Goal: Information Seeking & Learning: Learn about a topic

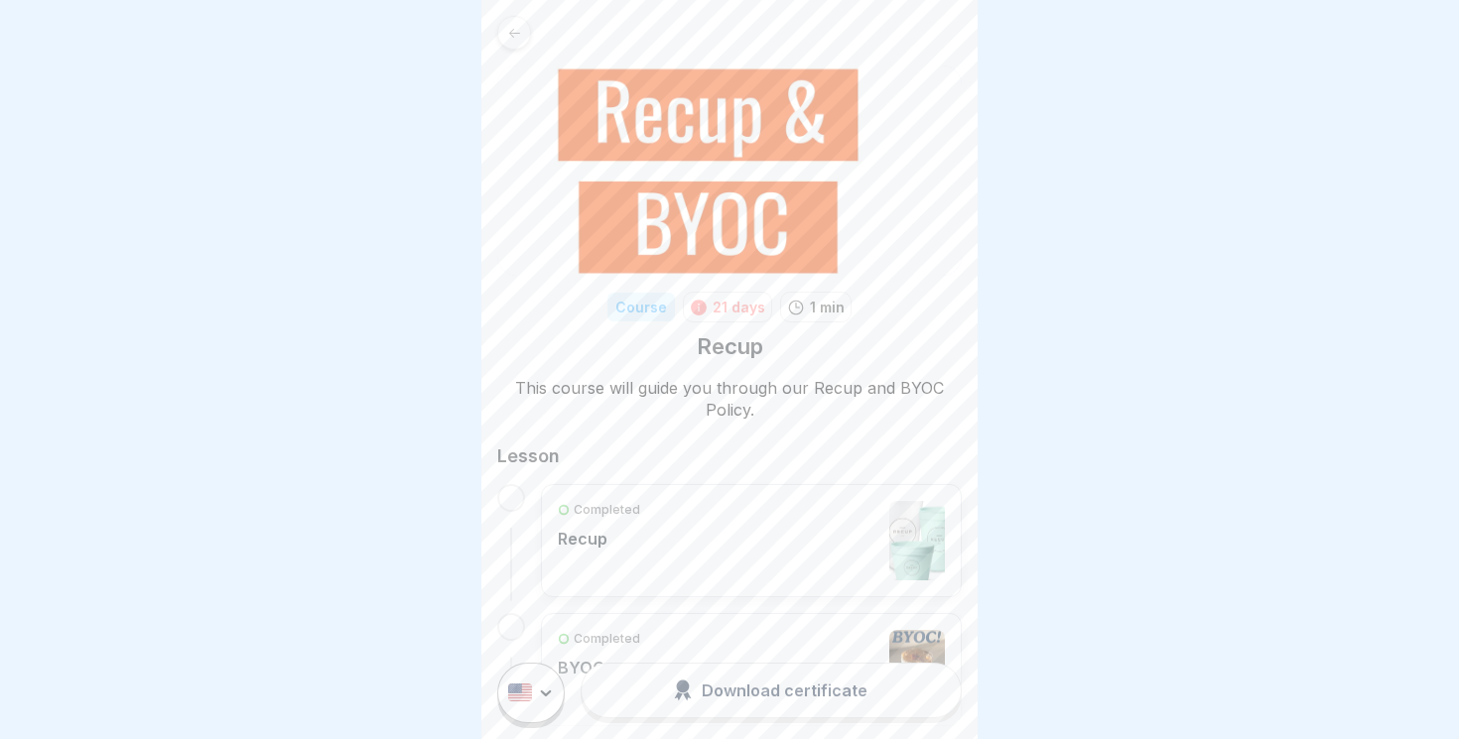
click at [512, 31] on icon at bounding box center [514, 33] width 15 height 15
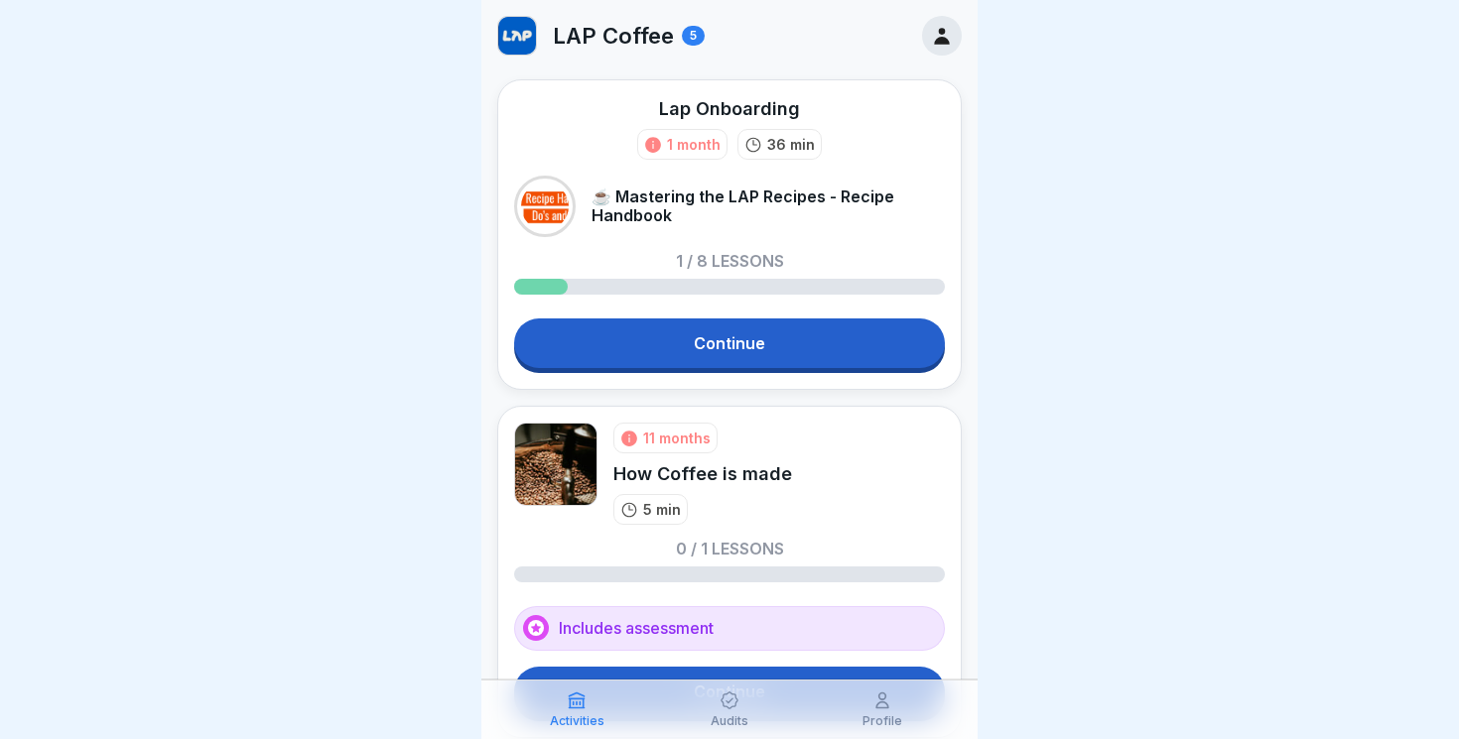
click at [600, 716] on p "Activities" at bounding box center [577, 722] width 55 height 14
click at [737, 704] on icon at bounding box center [730, 701] width 20 height 20
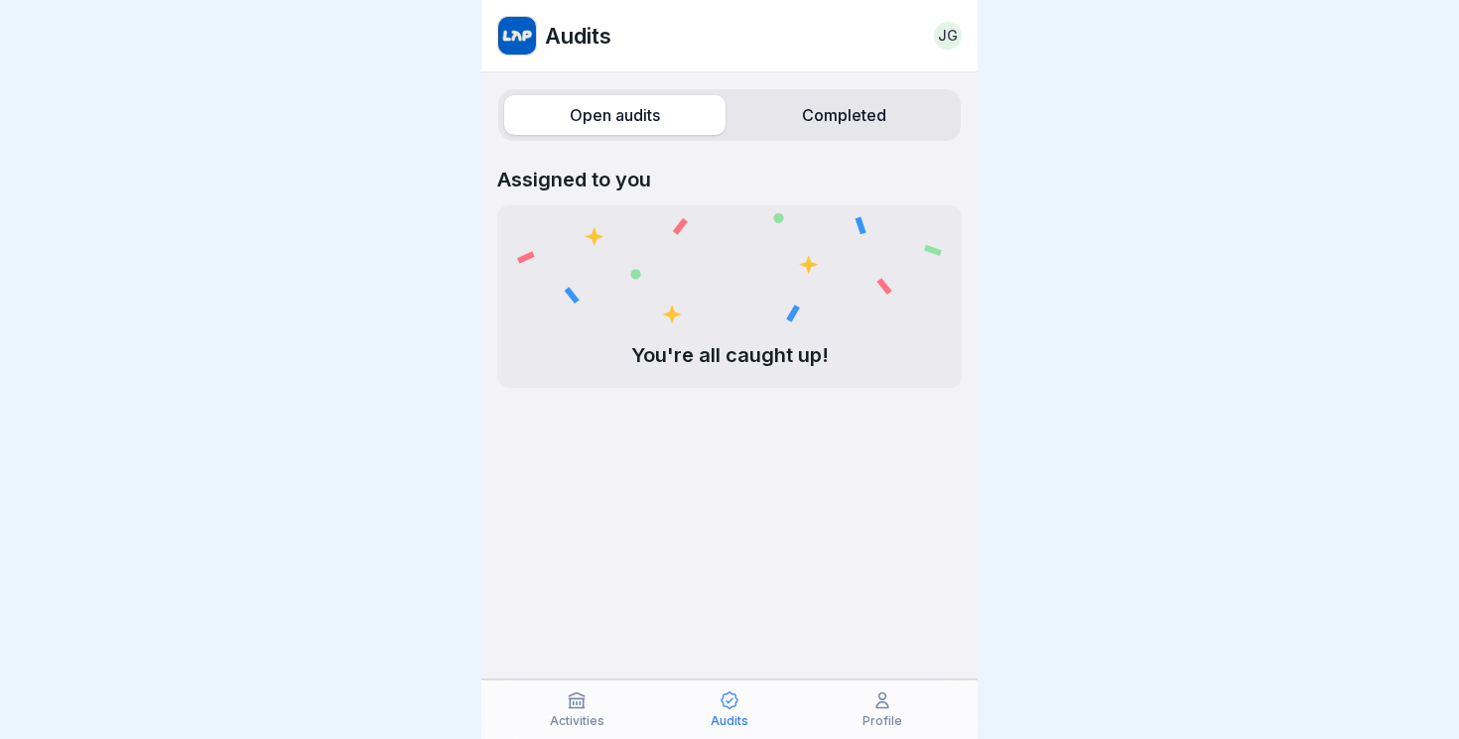
click at [864, 714] on div "Profile" at bounding box center [882, 710] width 143 height 38
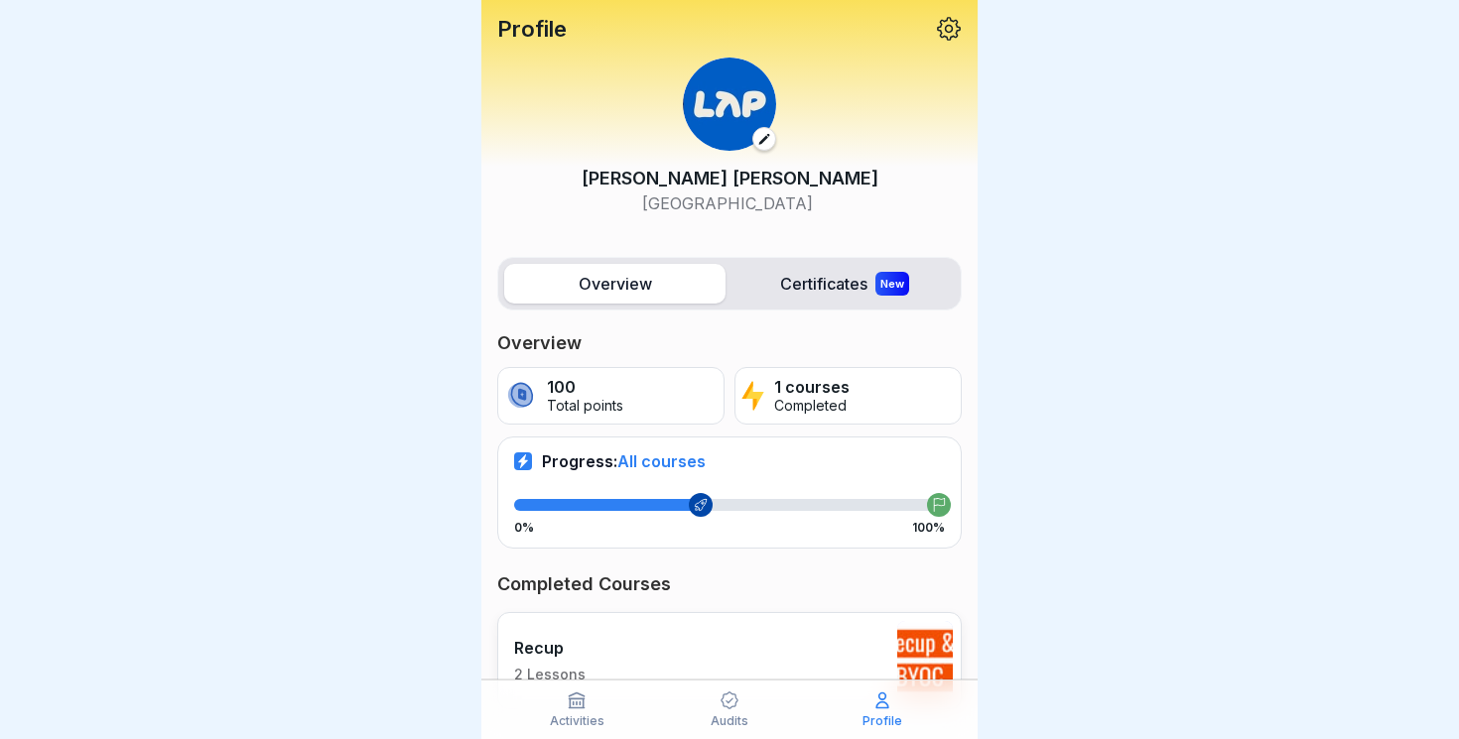
click at [575, 715] on p "Activities" at bounding box center [577, 722] width 55 height 14
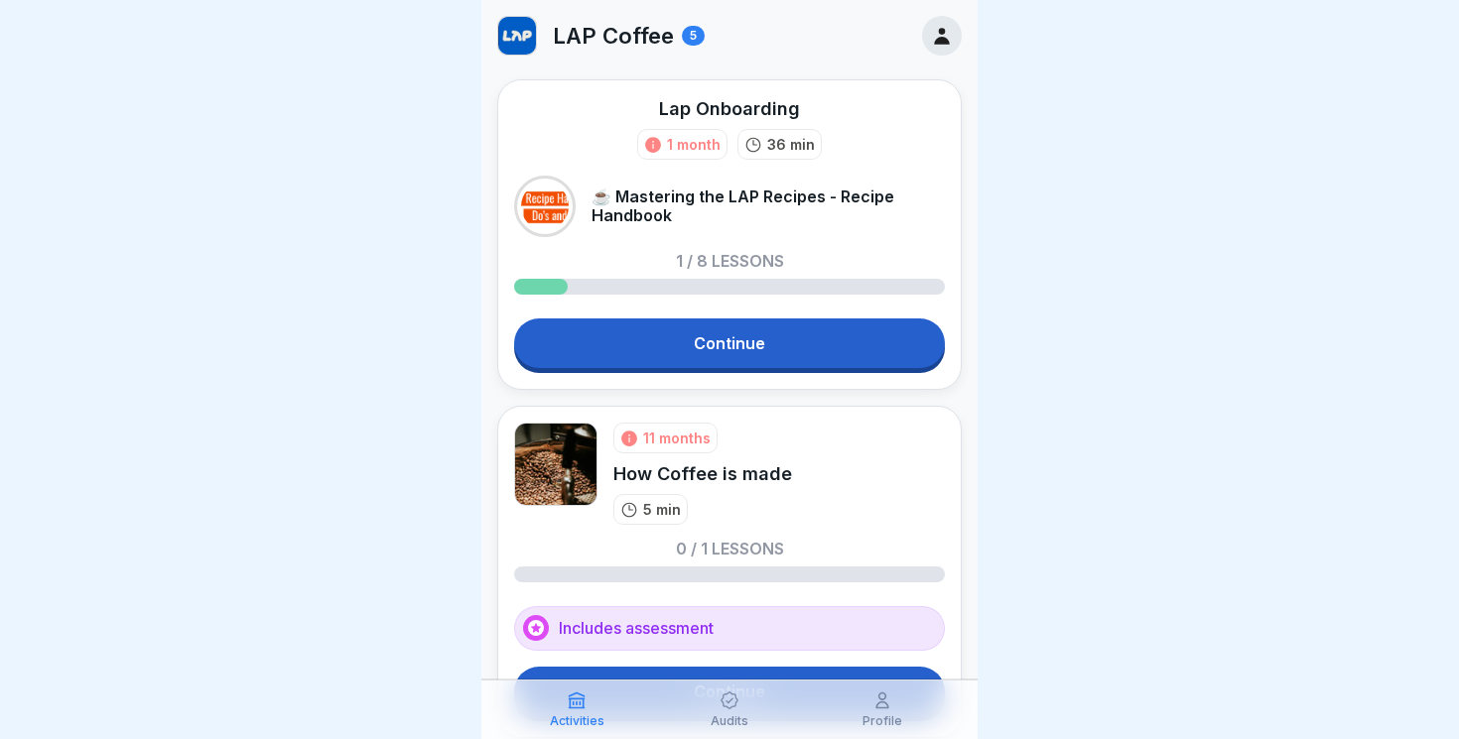
drag, startPoint x: 636, startPoint y: 117, endPoint x: 835, endPoint y: 119, distance: 198.5
click at [835, 119] on div "Lap Onboarding 1 month 36 min" at bounding box center [729, 128] width 431 height 64
drag, startPoint x: 807, startPoint y: 114, endPoint x: 658, endPoint y: 113, distance: 148.9
click at [656, 113] on div "Lap Onboarding 1 month 36 min" at bounding box center [729, 128] width 431 height 64
drag, startPoint x: 610, startPoint y: 467, endPoint x: 818, endPoint y: 494, distance: 209.3
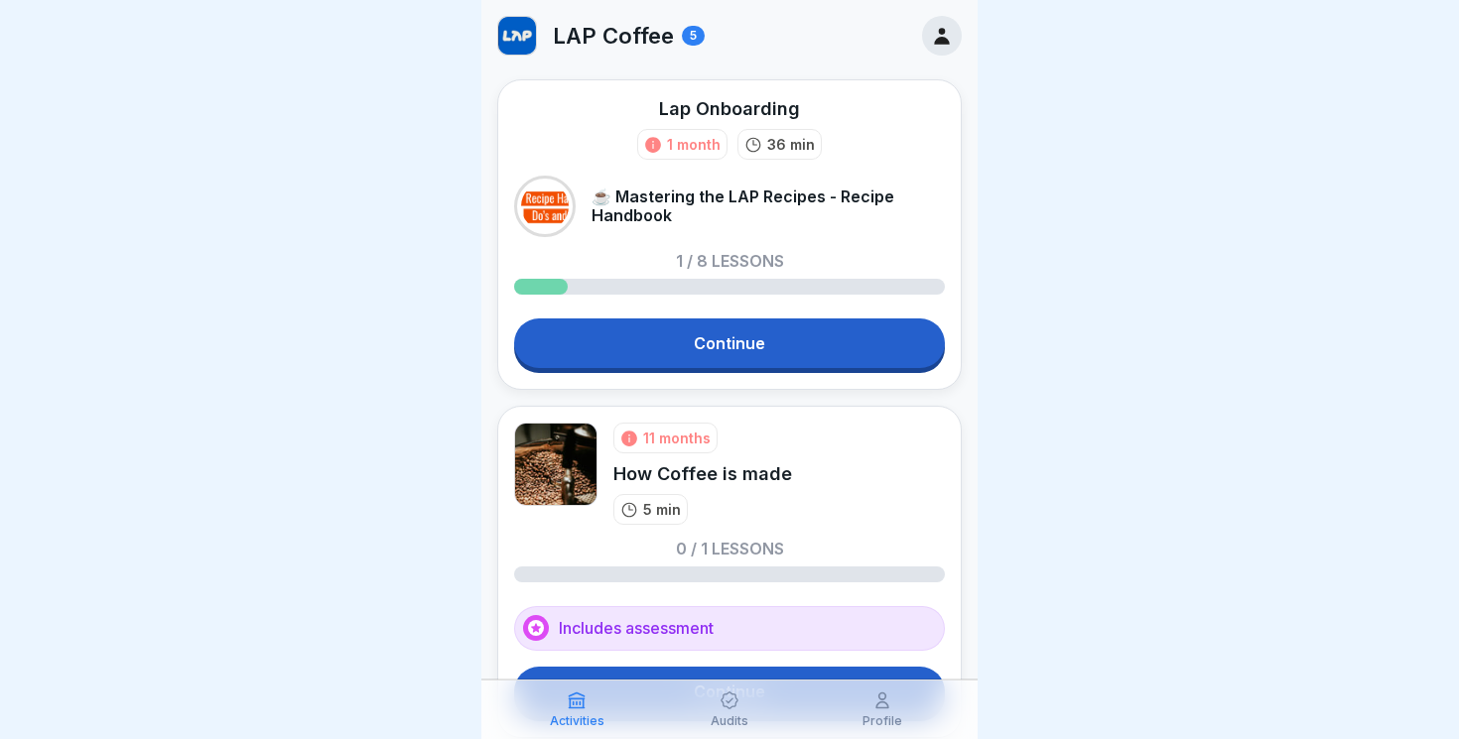
click at [818, 491] on div "11 months How Coffee is made 5 min" at bounding box center [729, 474] width 431 height 102
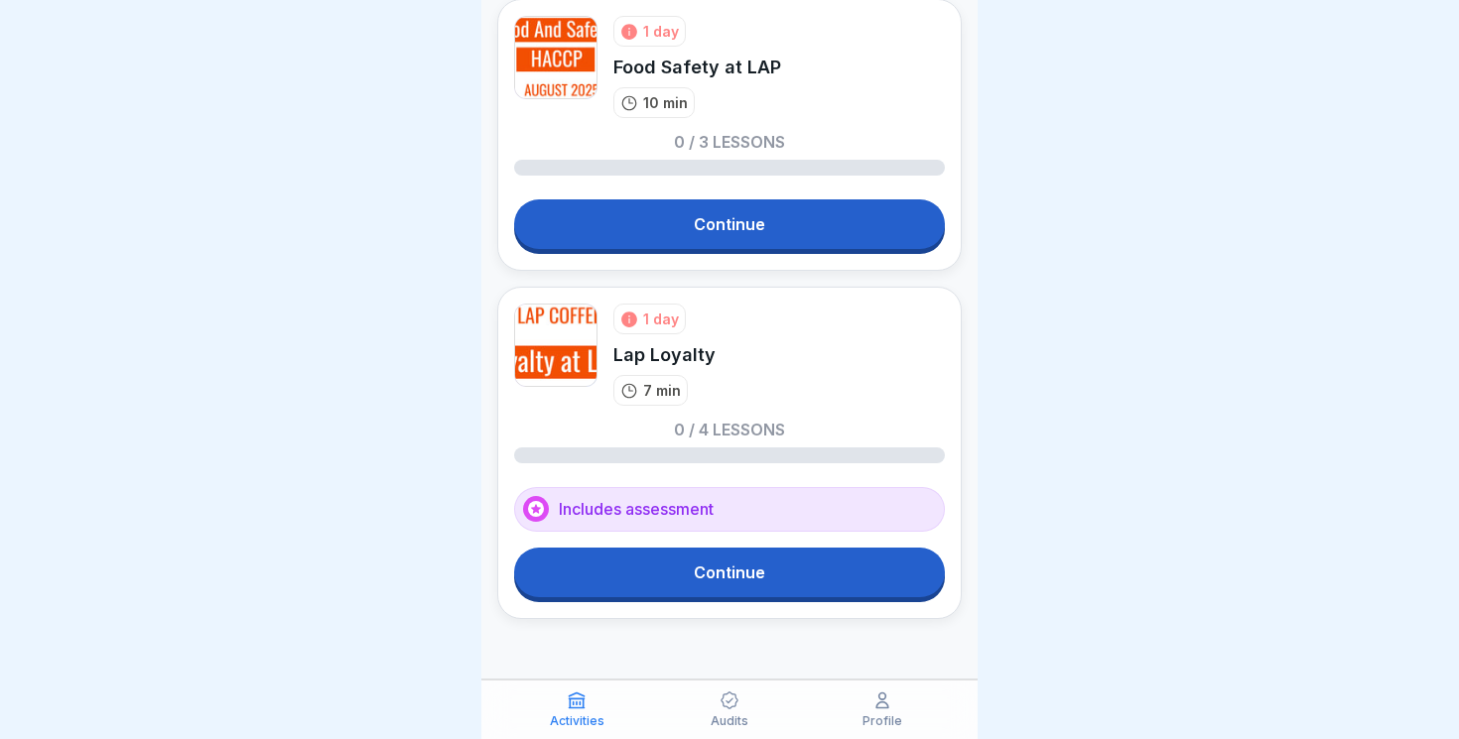
scroll to position [1041, 0]
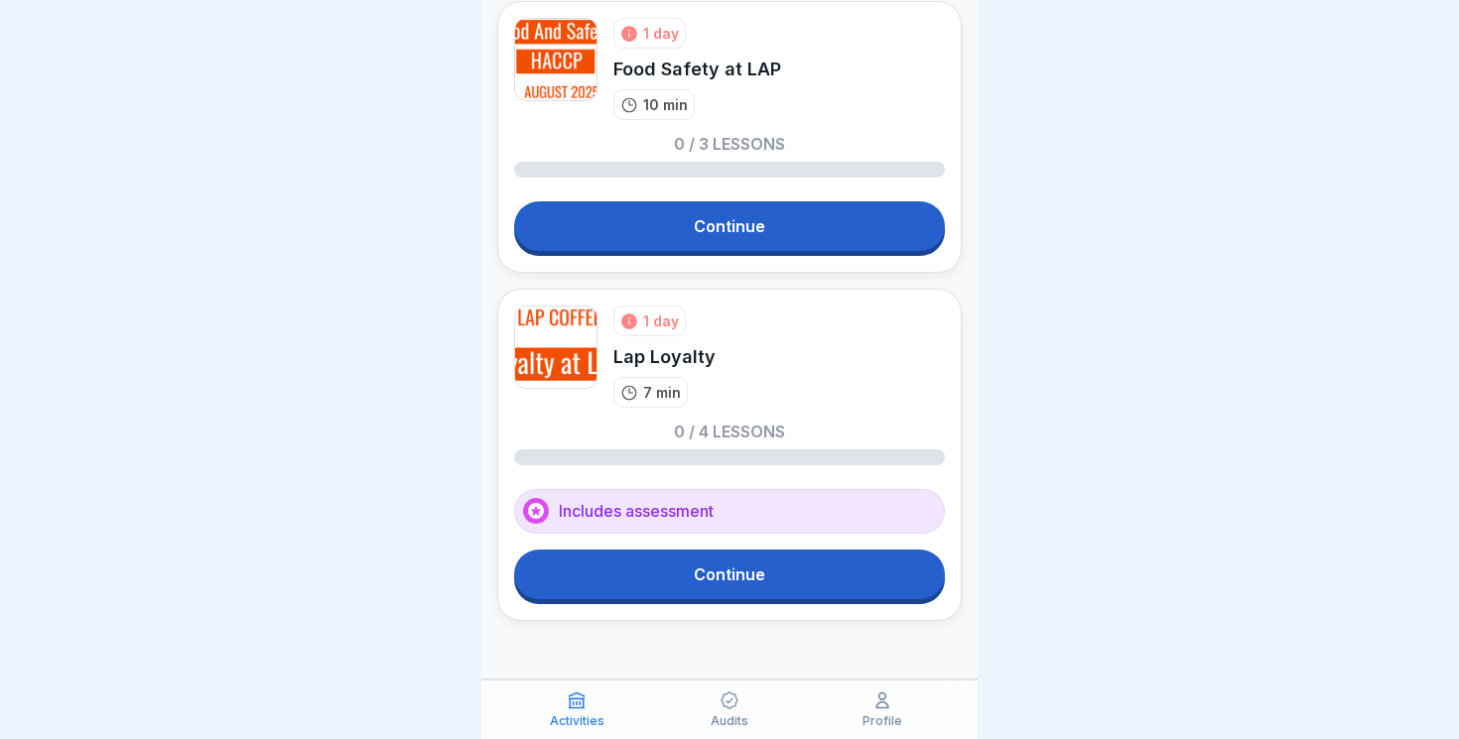
click at [772, 573] on link "Continue" at bounding box center [729, 575] width 431 height 50
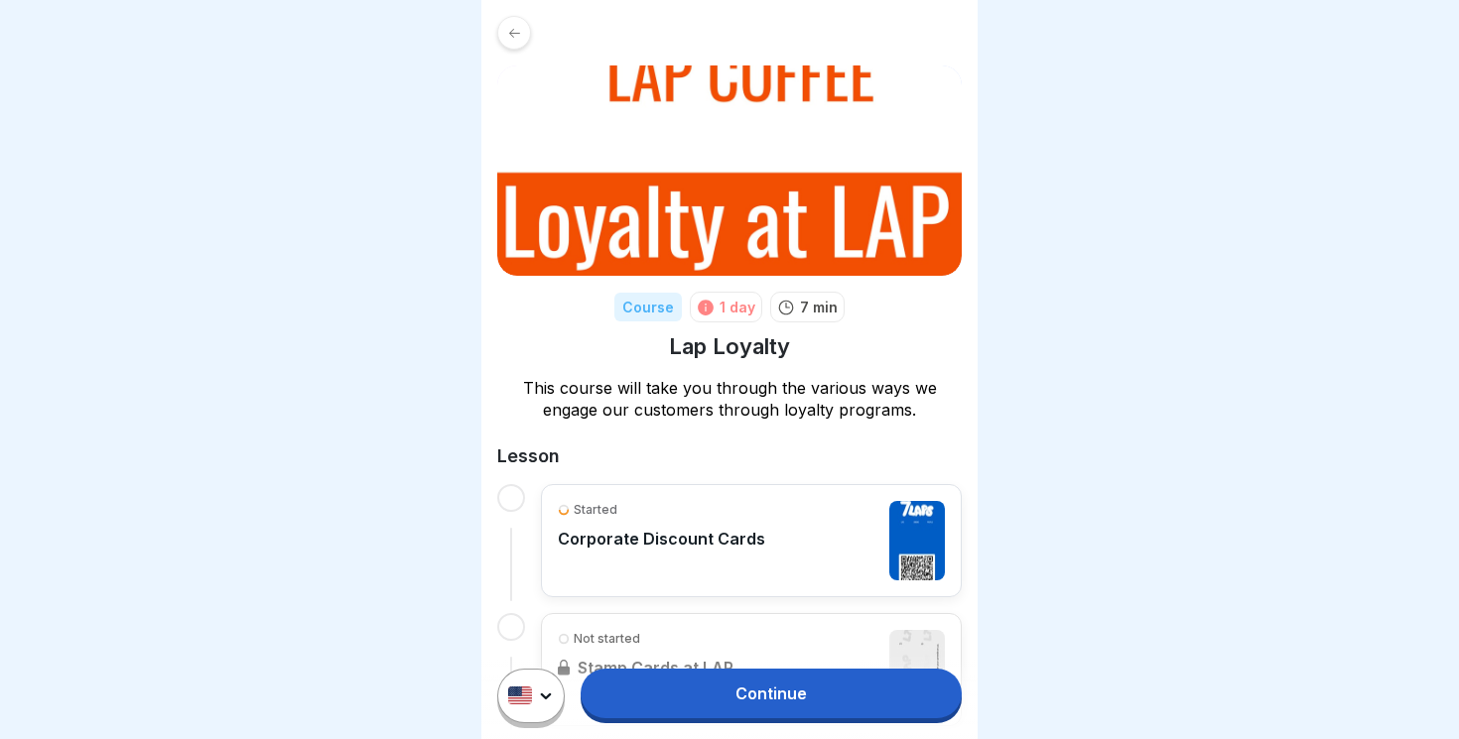
click at [729, 307] on div "1 day" at bounding box center [738, 307] width 36 height 21
click at [507, 30] on icon at bounding box center [514, 33] width 15 height 15
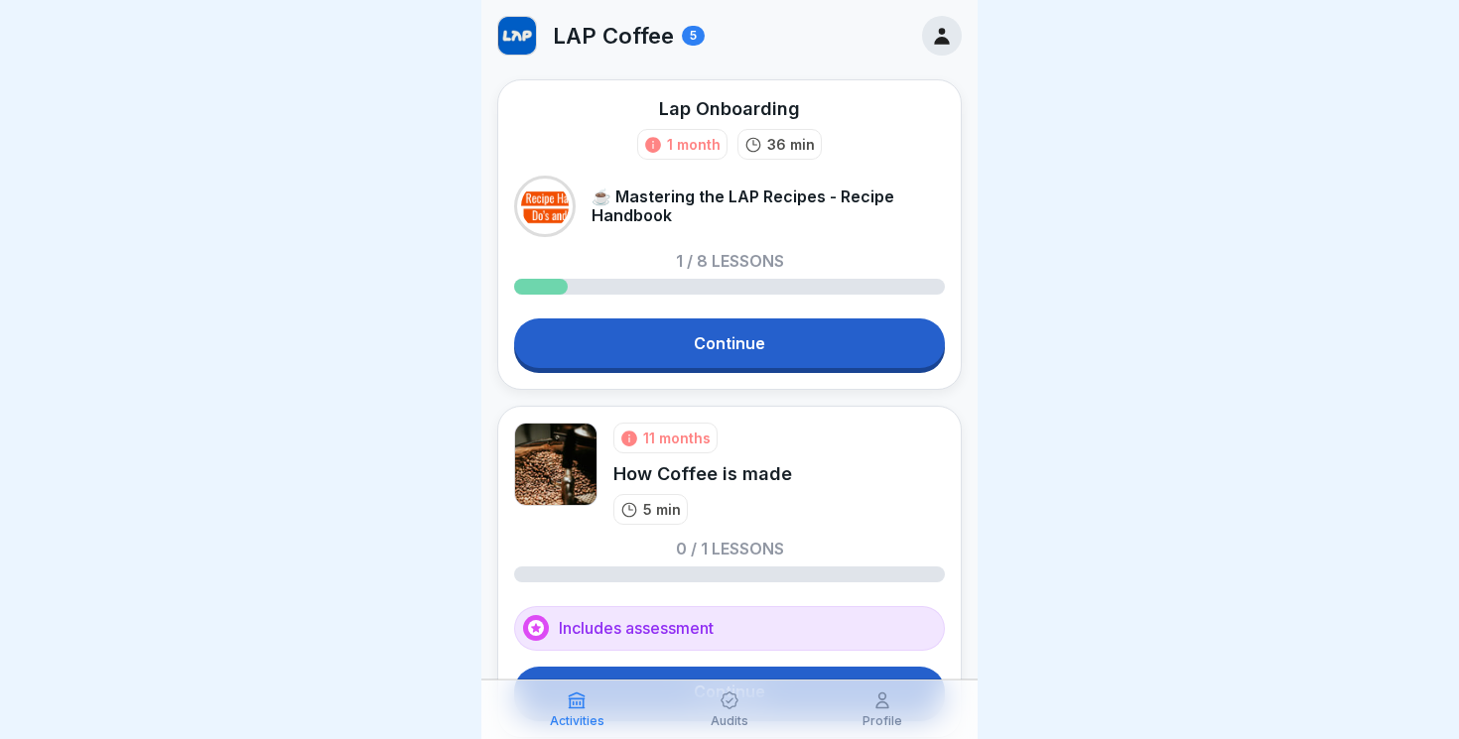
drag, startPoint x: 725, startPoint y: 433, endPoint x: 630, endPoint y: 428, distance: 94.4
click at [630, 428] on div "11 months How Coffee is made 5 min" at bounding box center [702, 474] width 179 height 102
drag, startPoint x: 630, startPoint y: 439, endPoint x: 708, endPoint y: 442, distance: 77.5
click at [708, 442] on div "11 months" at bounding box center [665, 438] width 104 height 31
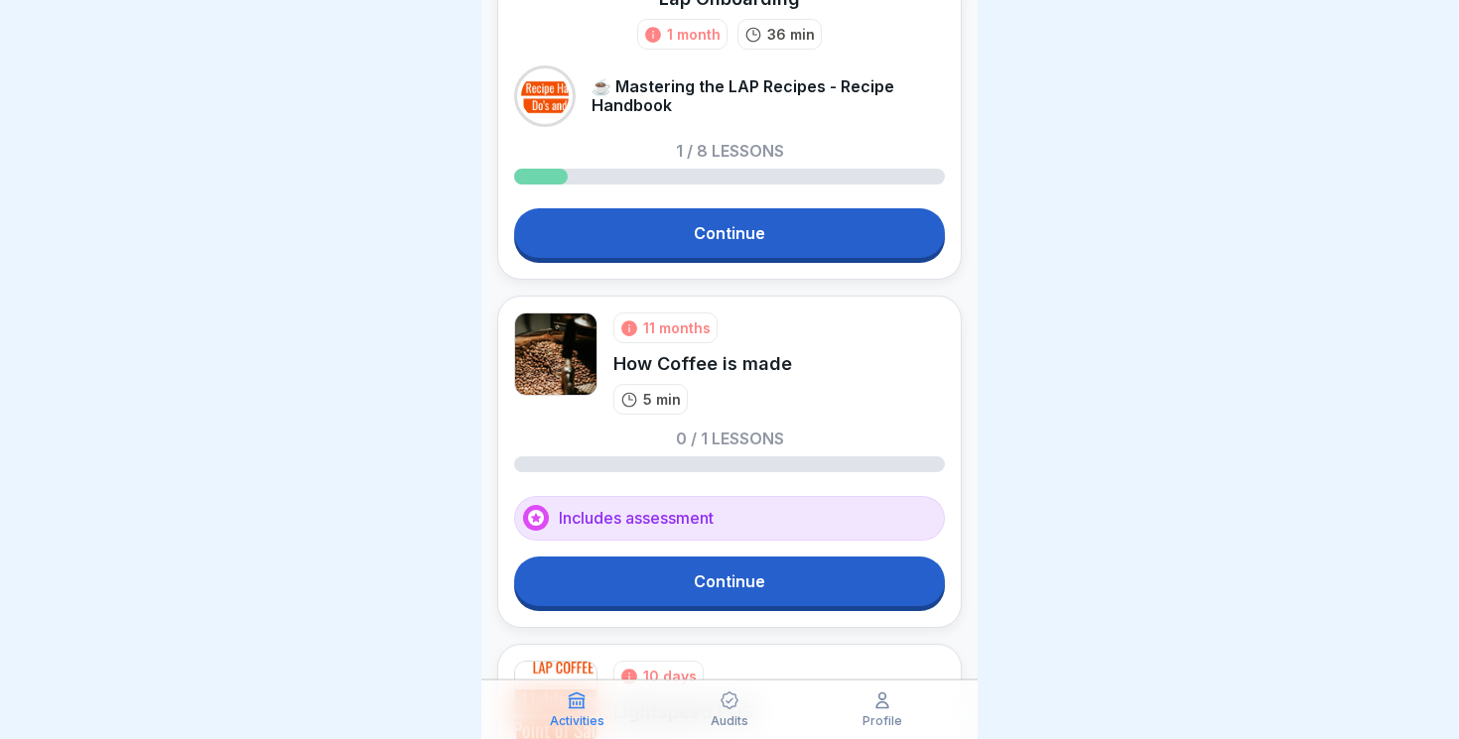
scroll to position [125, 0]
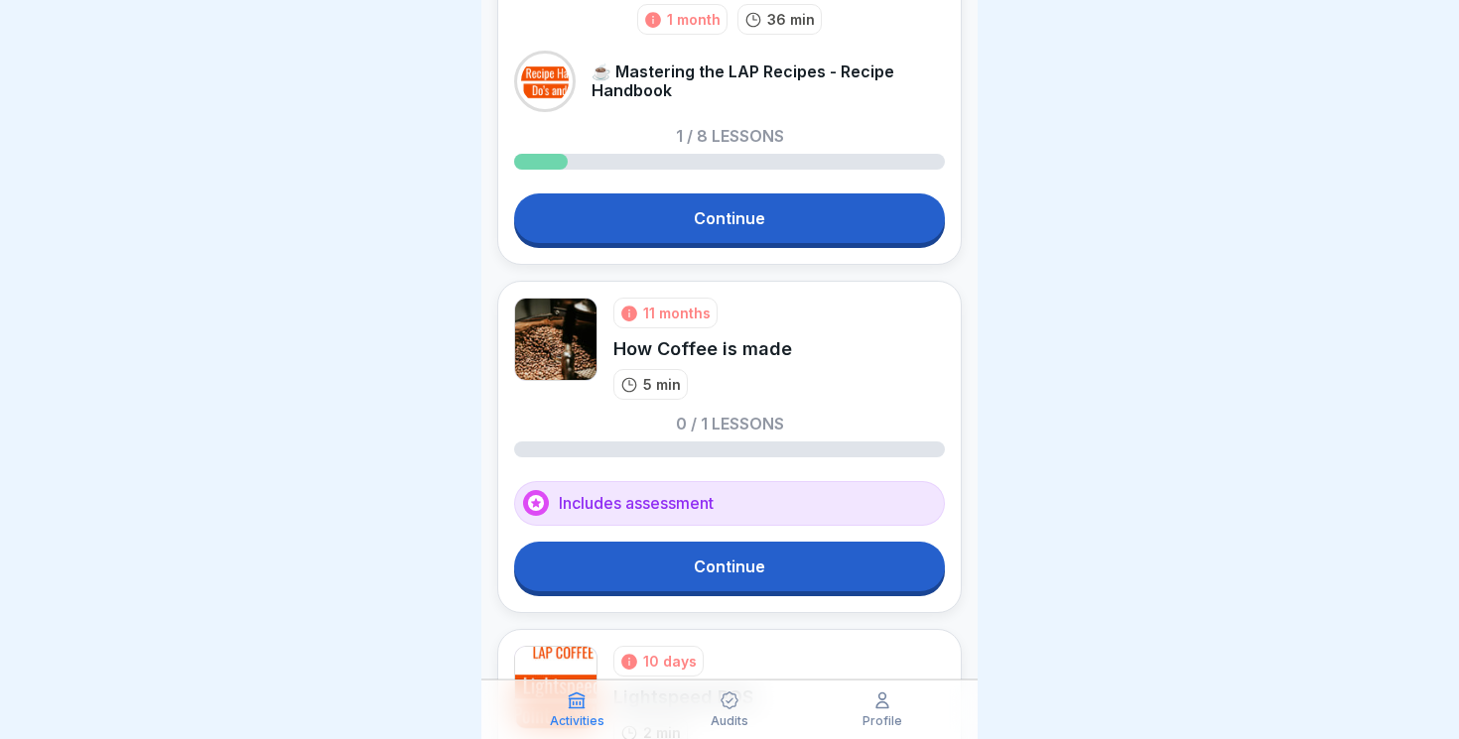
drag, startPoint x: 603, startPoint y: 315, endPoint x: 737, endPoint y: 322, distance: 134.2
click at [736, 320] on div "11 months How Coffee is made 5 min" at bounding box center [729, 349] width 431 height 102
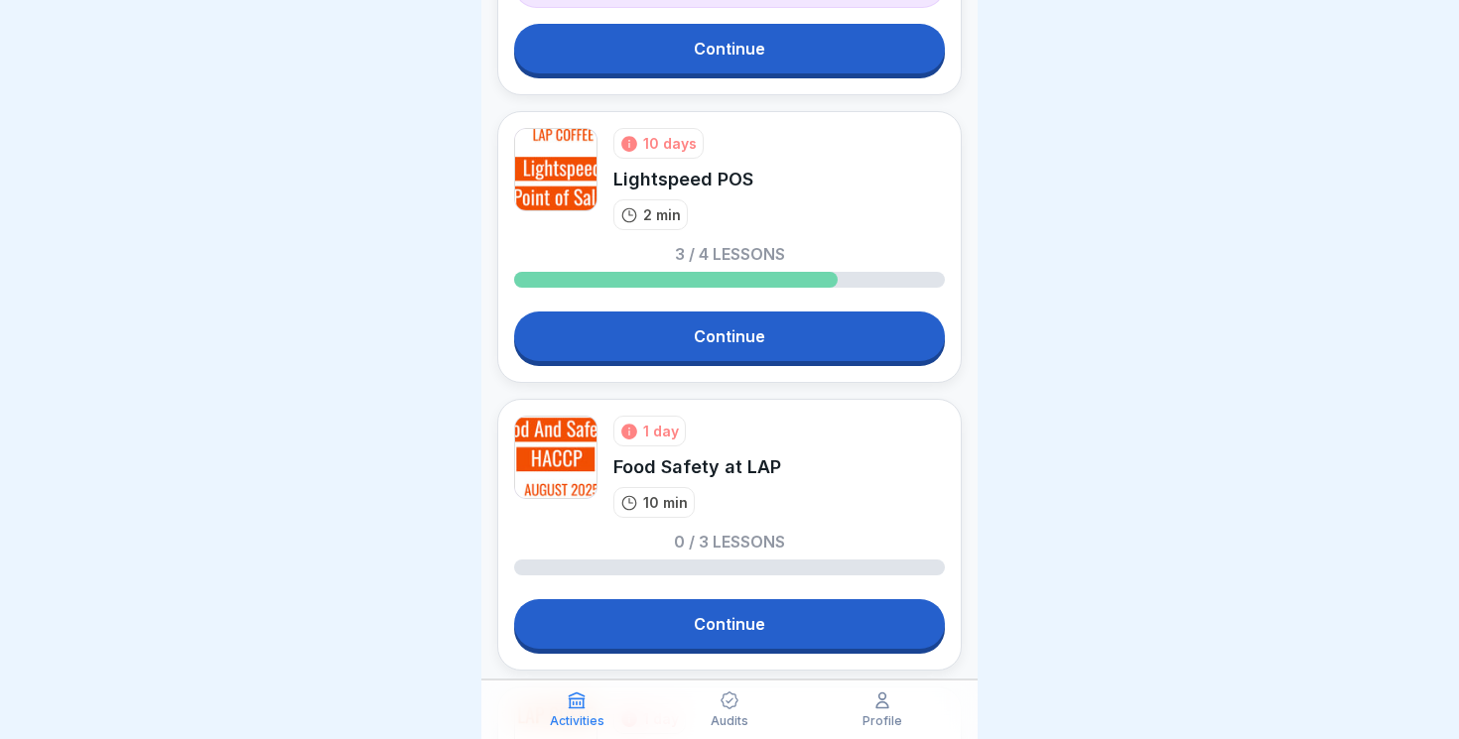
scroll to position [0, 0]
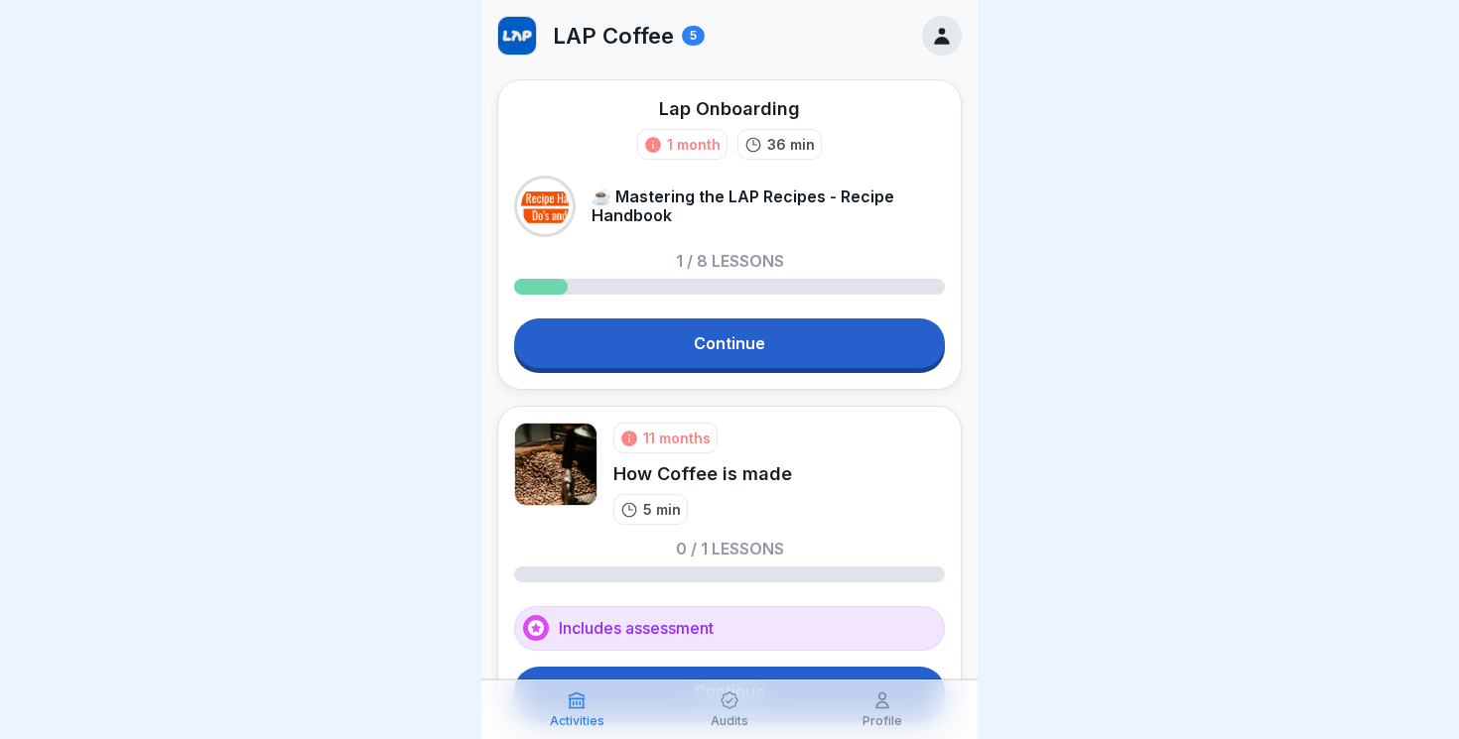
click at [691, 29] on div "5" at bounding box center [693, 36] width 23 height 20
click at [534, 31] on img at bounding box center [517, 36] width 38 height 38
drag, startPoint x: 572, startPoint y: 36, endPoint x: 711, endPoint y: 35, distance: 139.0
click at [711, 35] on div "LAP Coffee 5" at bounding box center [729, 35] width 496 height 71
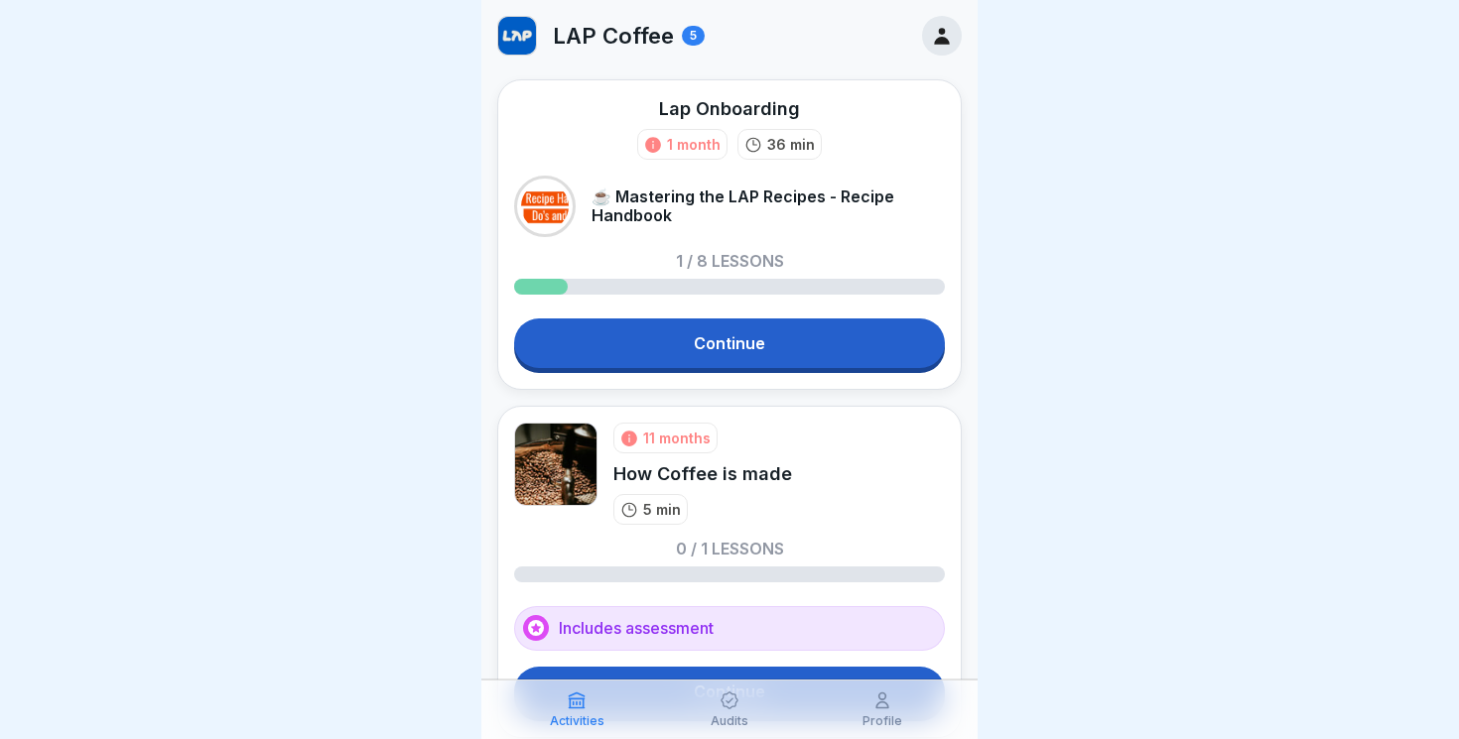
click at [711, 35] on div "LAP Coffee 5" at bounding box center [729, 35] width 496 height 71
click at [601, 39] on p "LAP Coffee" at bounding box center [613, 36] width 121 height 26
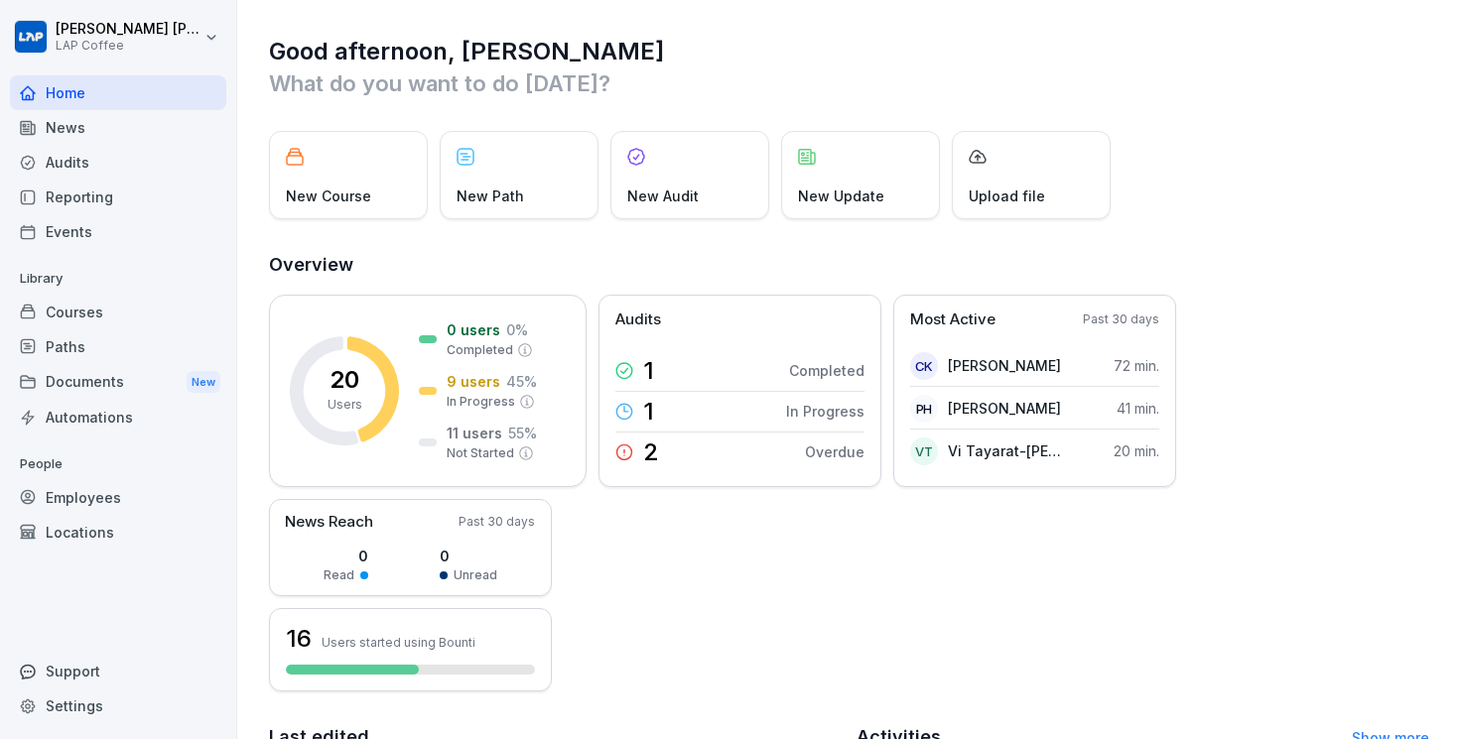
click at [101, 491] on div "Employees" at bounding box center [118, 497] width 216 height 35
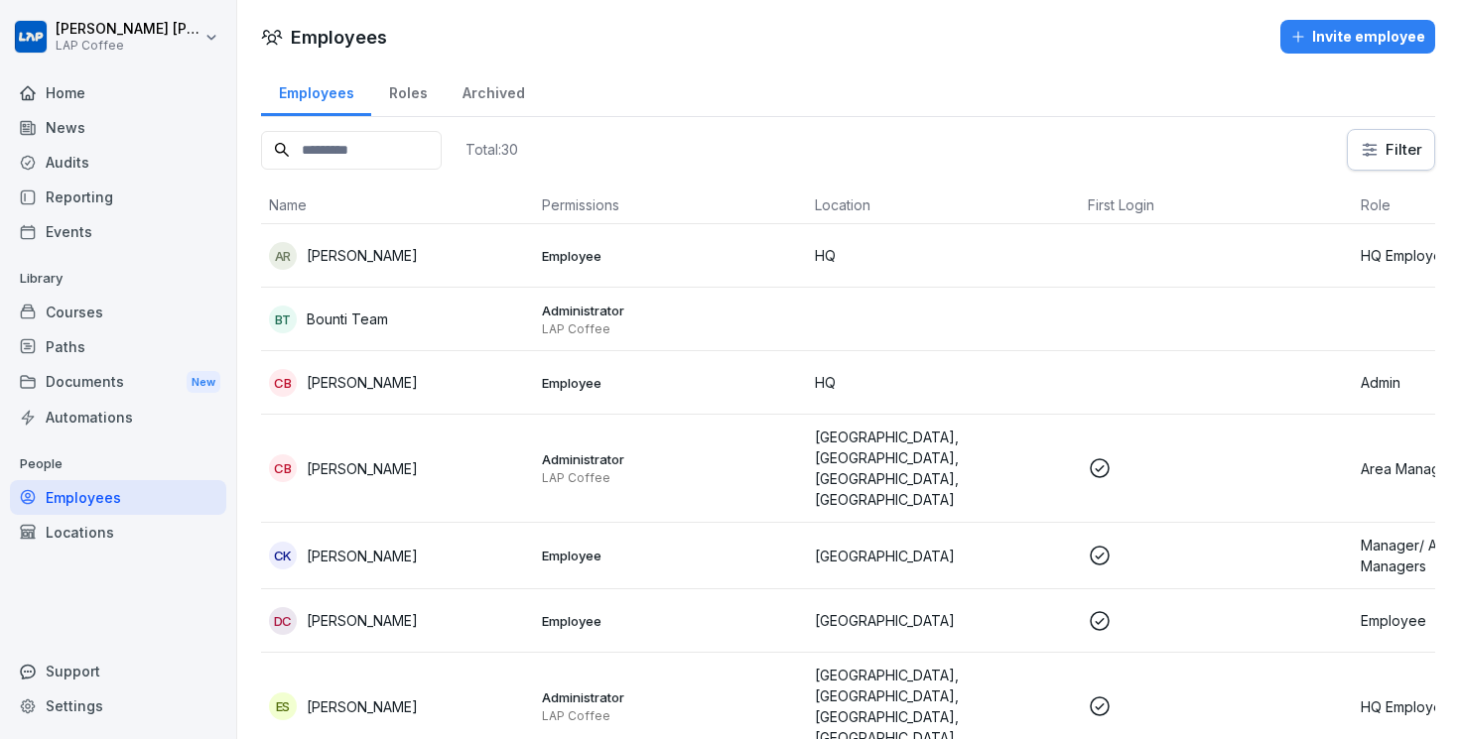
click at [404, 144] on input at bounding box center [351, 150] width 181 height 39
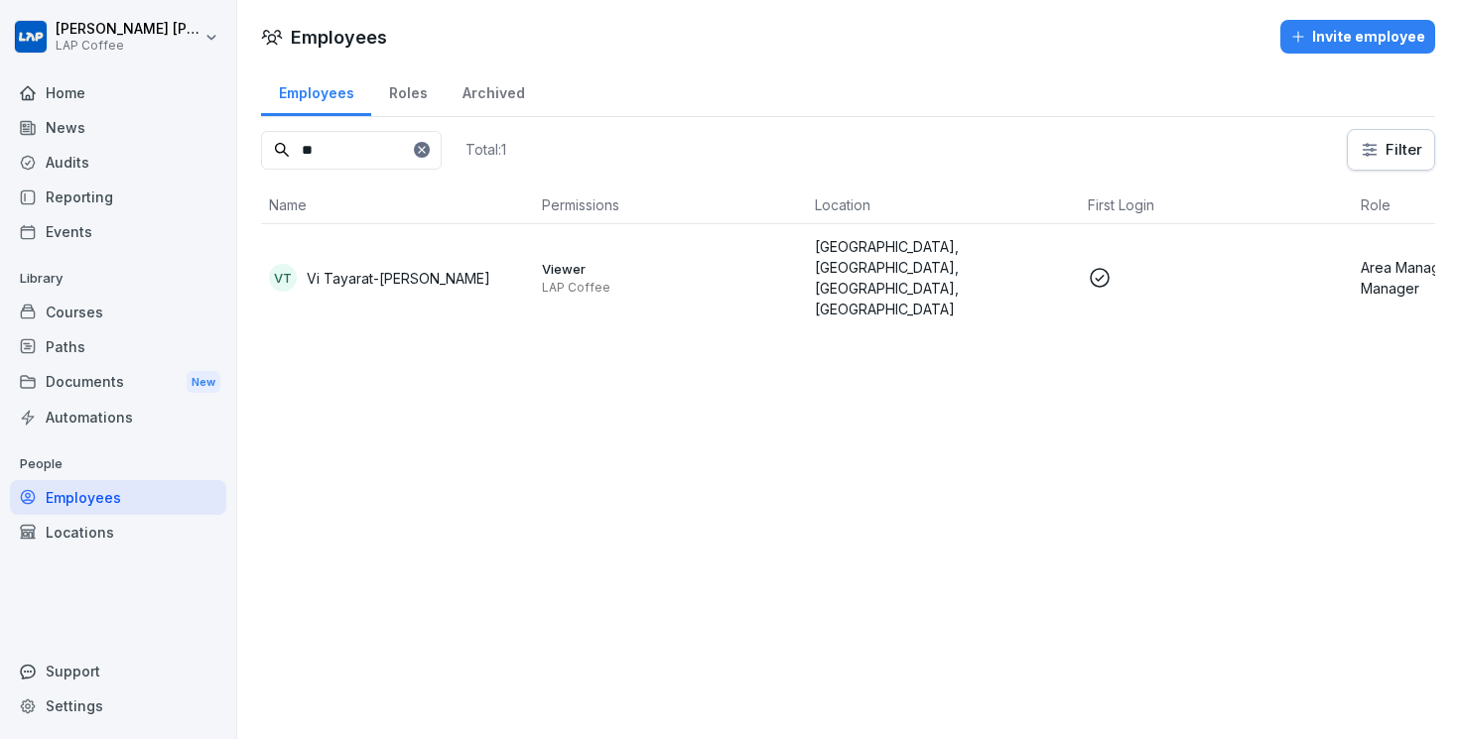
type input "**"
click at [430, 149] on div at bounding box center [422, 150] width 16 height 16
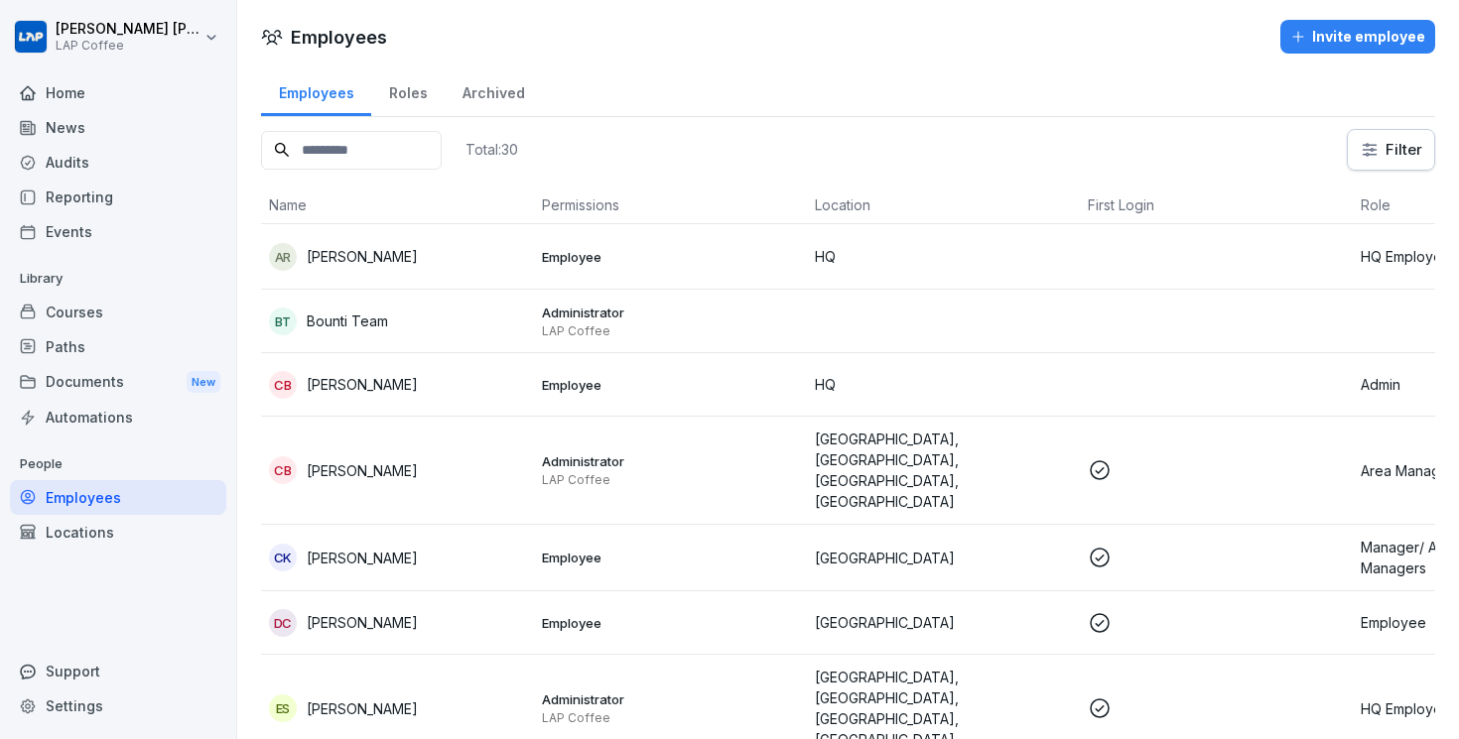
click at [142, 36] on html "[PERSON_NAME] LAP Coffee Home News Audits Reporting Events Library Courses Path…" at bounding box center [729, 369] width 1459 height 739
click at [103, 200] on html "[PERSON_NAME] LAP Coffee Home News Audits Reporting Events Library Courses Path…" at bounding box center [729, 369] width 1459 height 739
click at [84, 103] on div "Home" at bounding box center [118, 92] width 216 height 35
